Goal: Task Accomplishment & Management: Manage account settings

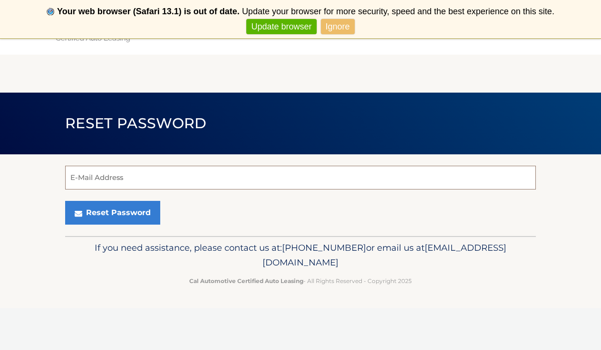
click at [111, 175] on input "E-Mail Address" at bounding box center [300, 178] width 471 height 24
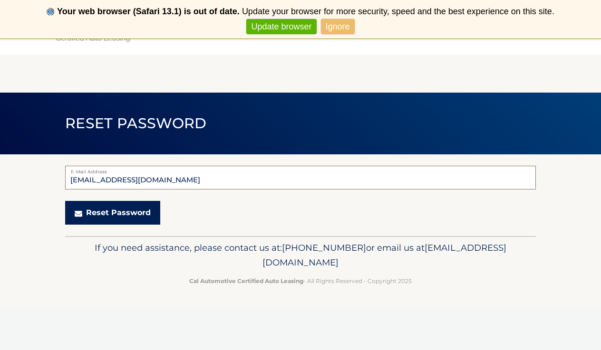
type input "[EMAIL_ADDRESS][DOMAIN_NAME]"
click at [140, 211] on button "Reset Password" at bounding box center [112, 213] width 95 height 24
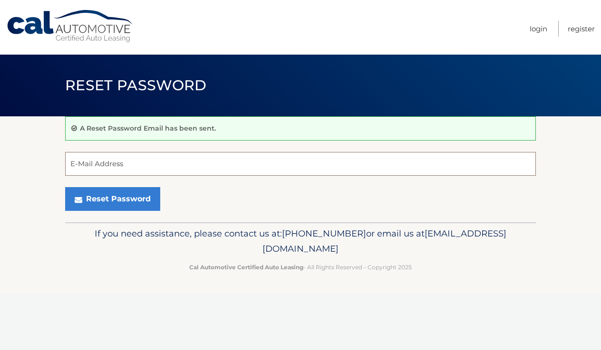
click at [150, 163] on input "E-Mail Address" at bounding box center [300, 164] width 471 height 24
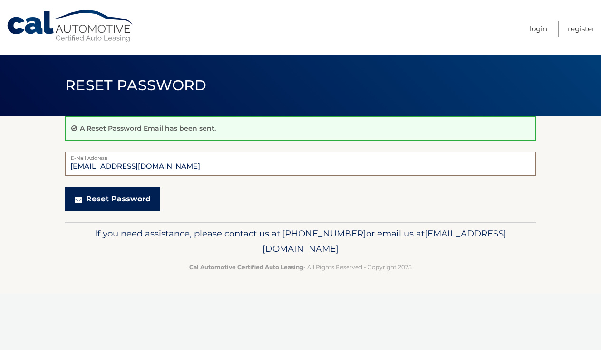
type input "signal010@msn.com"
click at [140, 201] on button "Reset Password" at bounding box center [112, 199] width 95 height 24
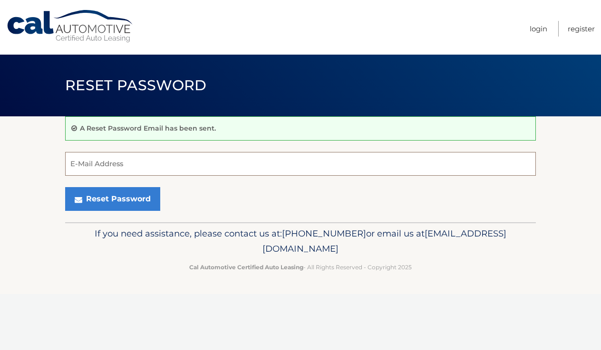
click at [89, 165] on input "E-Mail Address" at bounding box center [300, 164] width 471 height 24
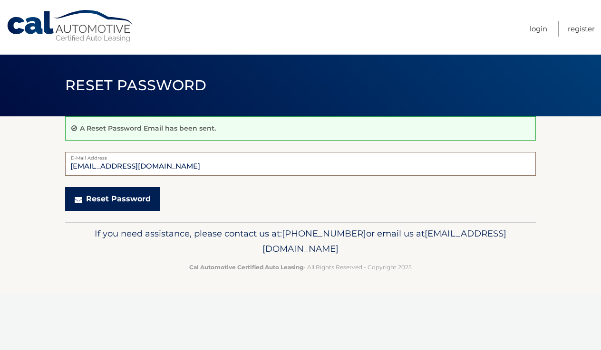
type input "[EMAIL_ADDRESS][DOMAIN_NAME]"
click at [107, 196] on button "Reset Password" at bounding box center [112, 199] width 95 height 24
